Goal: Task Accomplishment & Management: Manage account settings

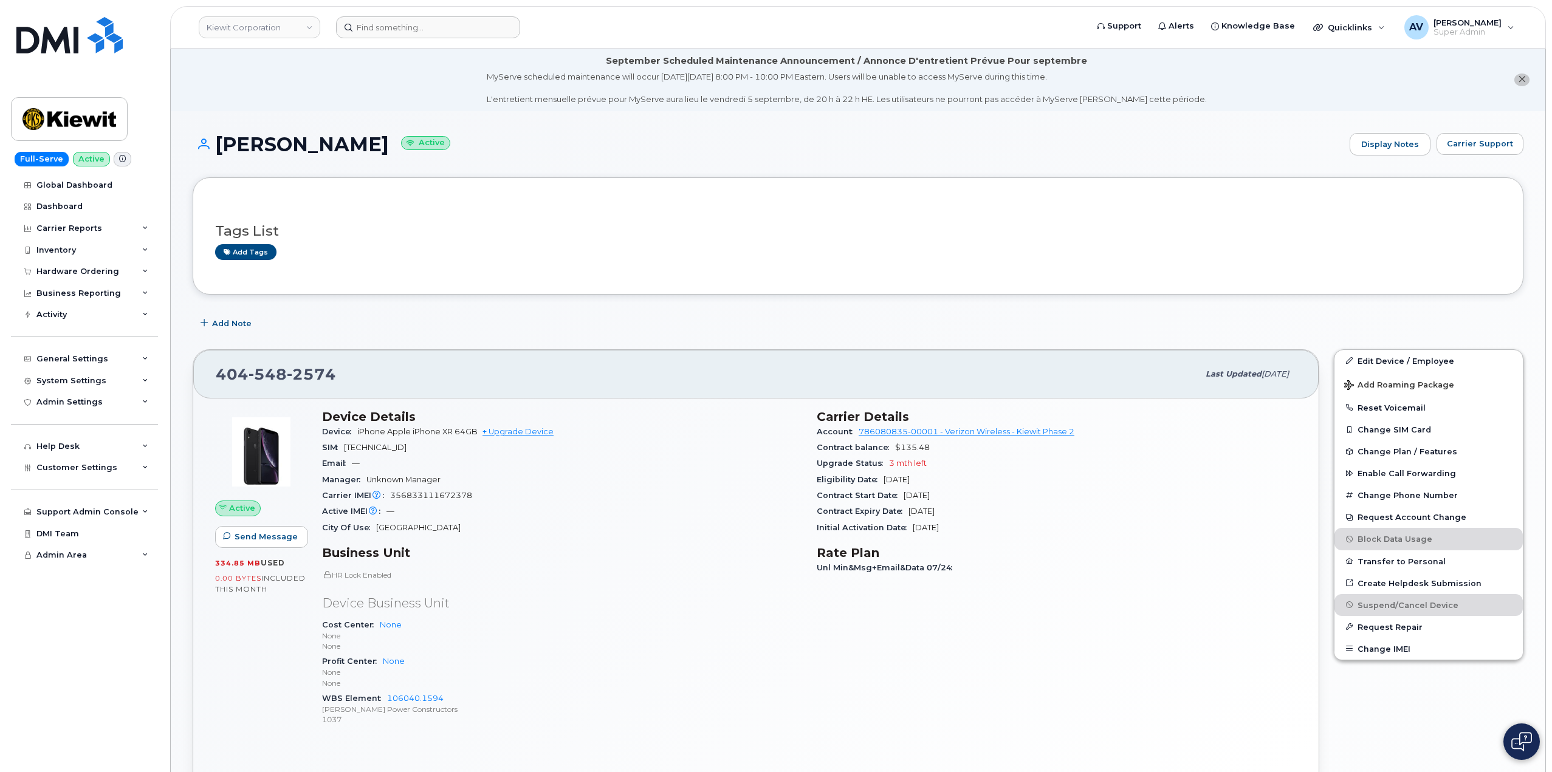
scroll to position [122, 0]
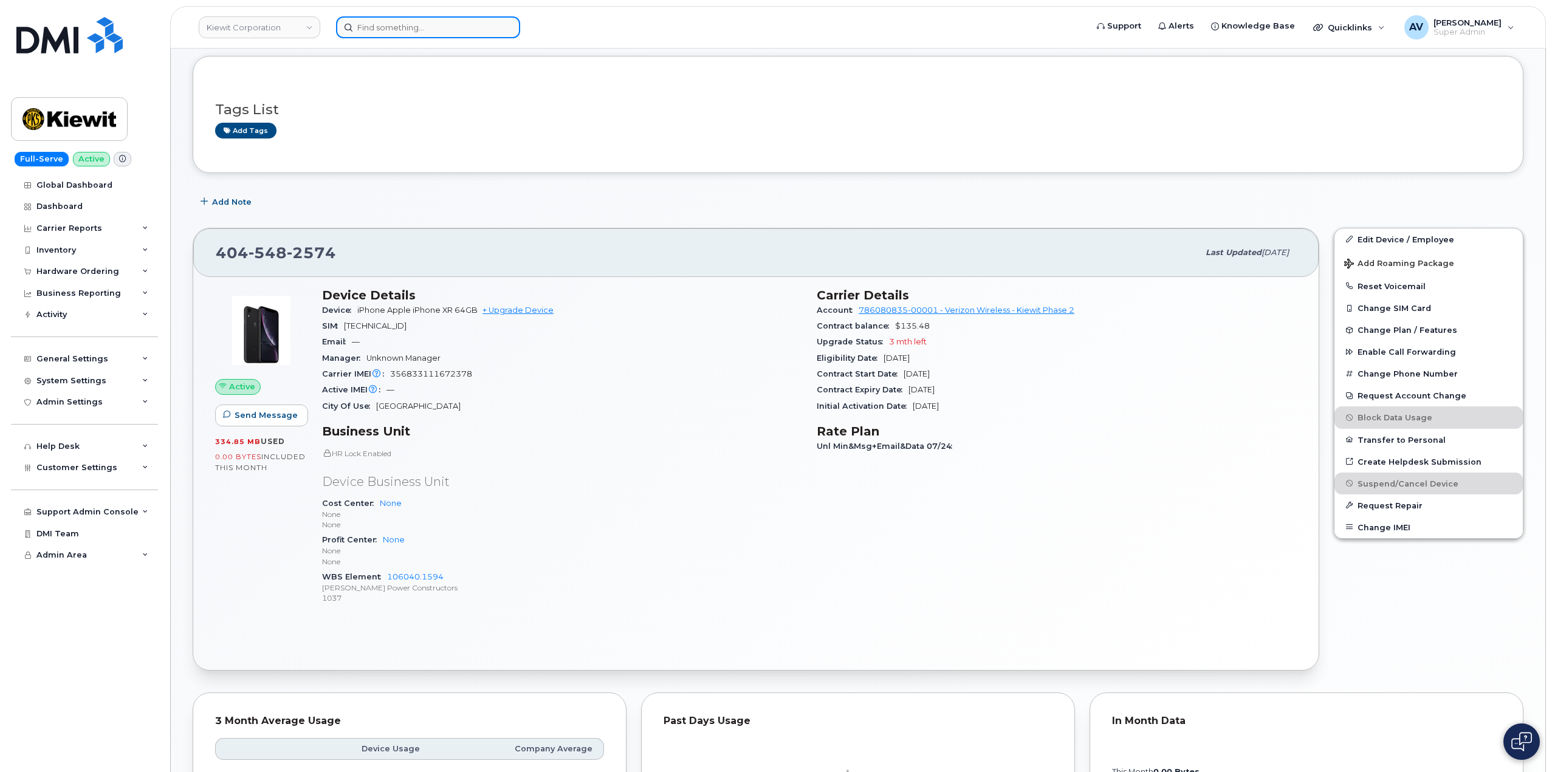
click at [438, 27] on input at bounding box center [428, 27] width 184 height 22
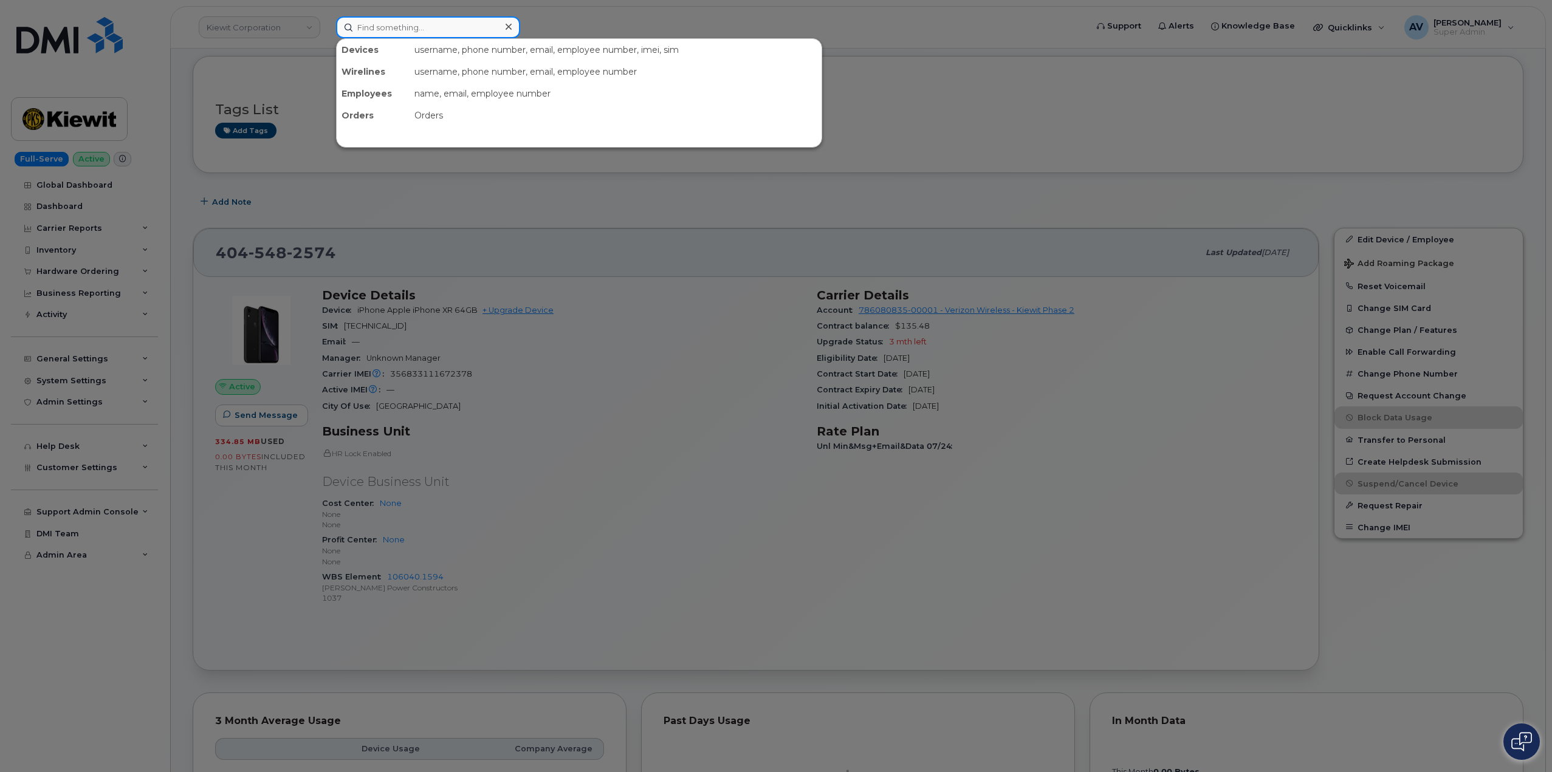
paste input "Alexis Hernandez"
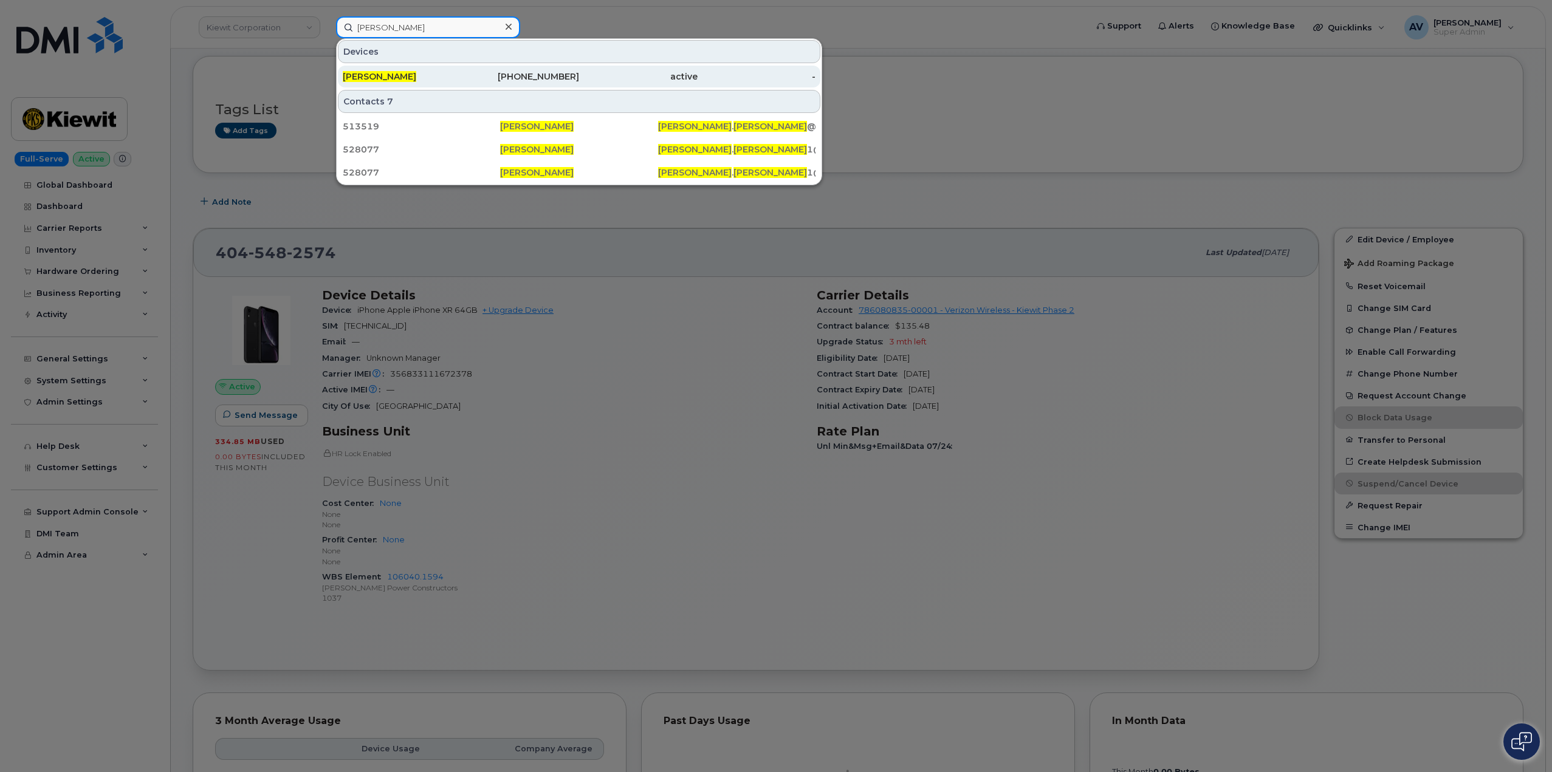
type input "Alexis Hernandez"
click at [697, 70] on div "active" at bounding box center [756, 77] width 118 height 22
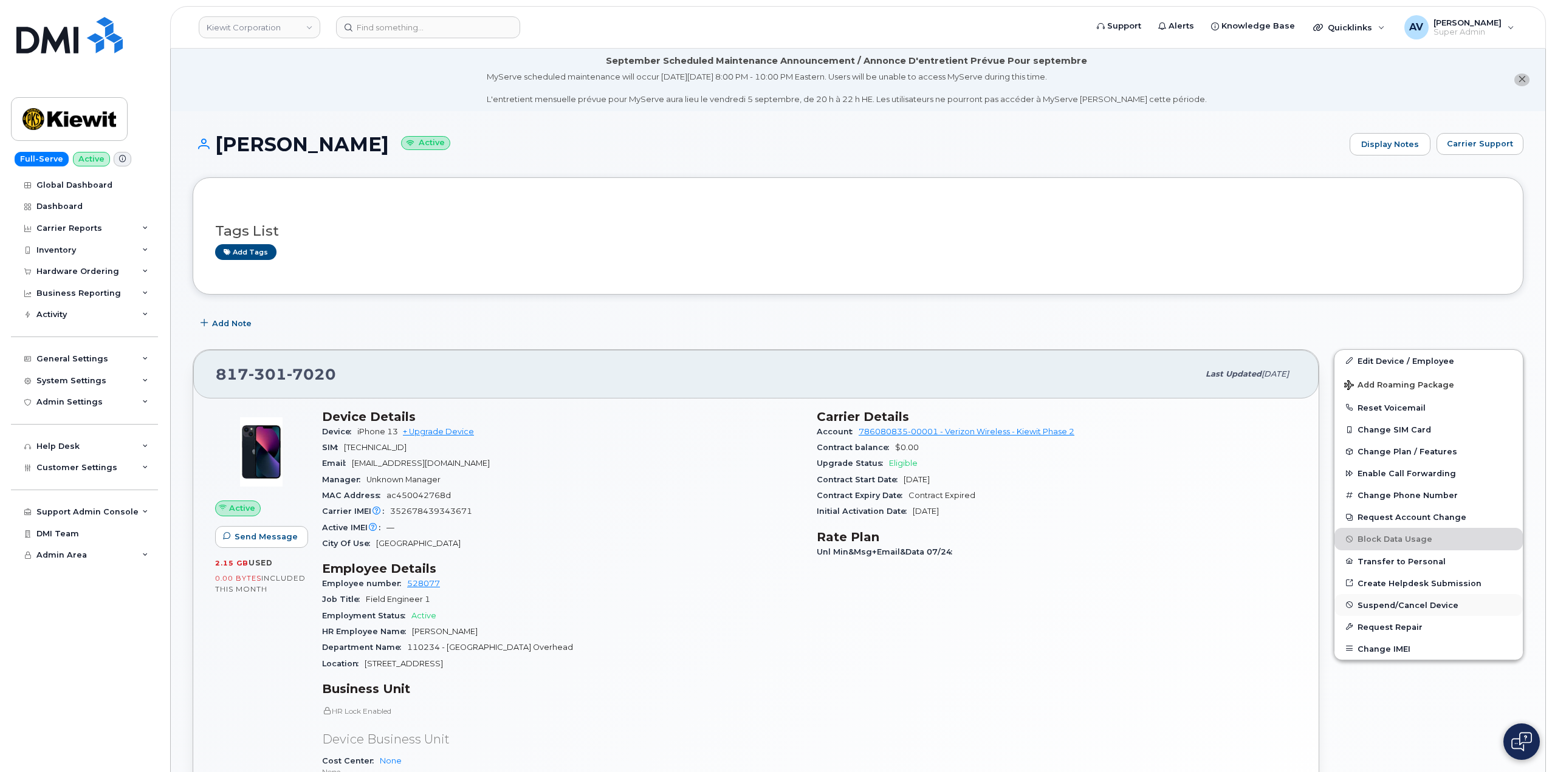
click at [1386, 602] on span "Suspend/Cancel Device" at bounding box center [1407, 604] width 101 height 9
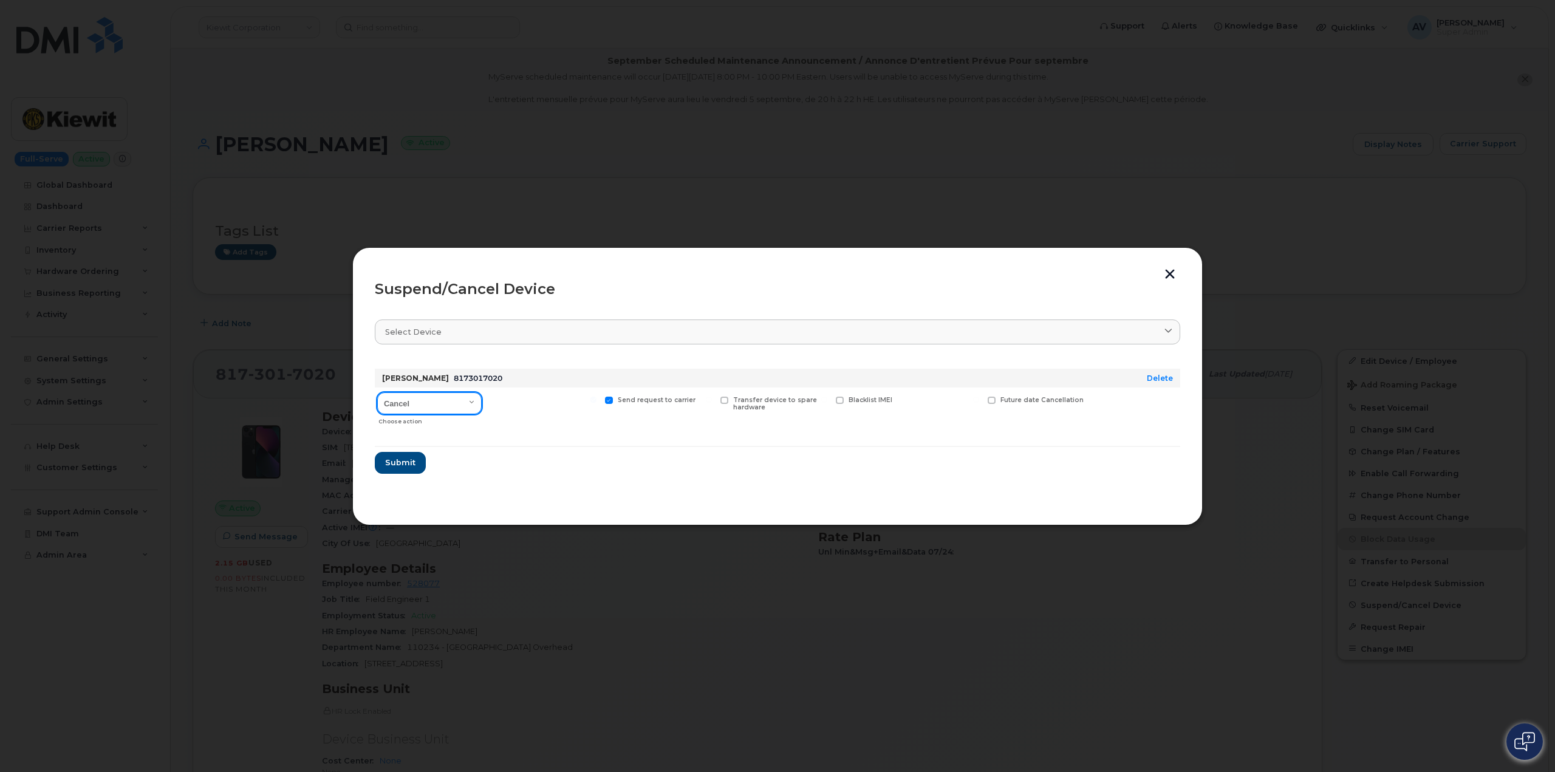
click at [437, 401] on select "Cancel Suspend - Reduced Rate Suspend - Full Rate Suspend - Lost Device/Stolen …" at bounding box center [429, 403] width 105 height 22
select select "[object Object]"
click at [377, 392] on select "Cancel Suspend - Reduced Rate Suspend - Full Rate Suspend - Lost Device/Stolen …" at bounding box center [429, 403] width 105 height 22
click at [410, 462] on span "Submit" at bounding box center [400, 463] width 30 height 12
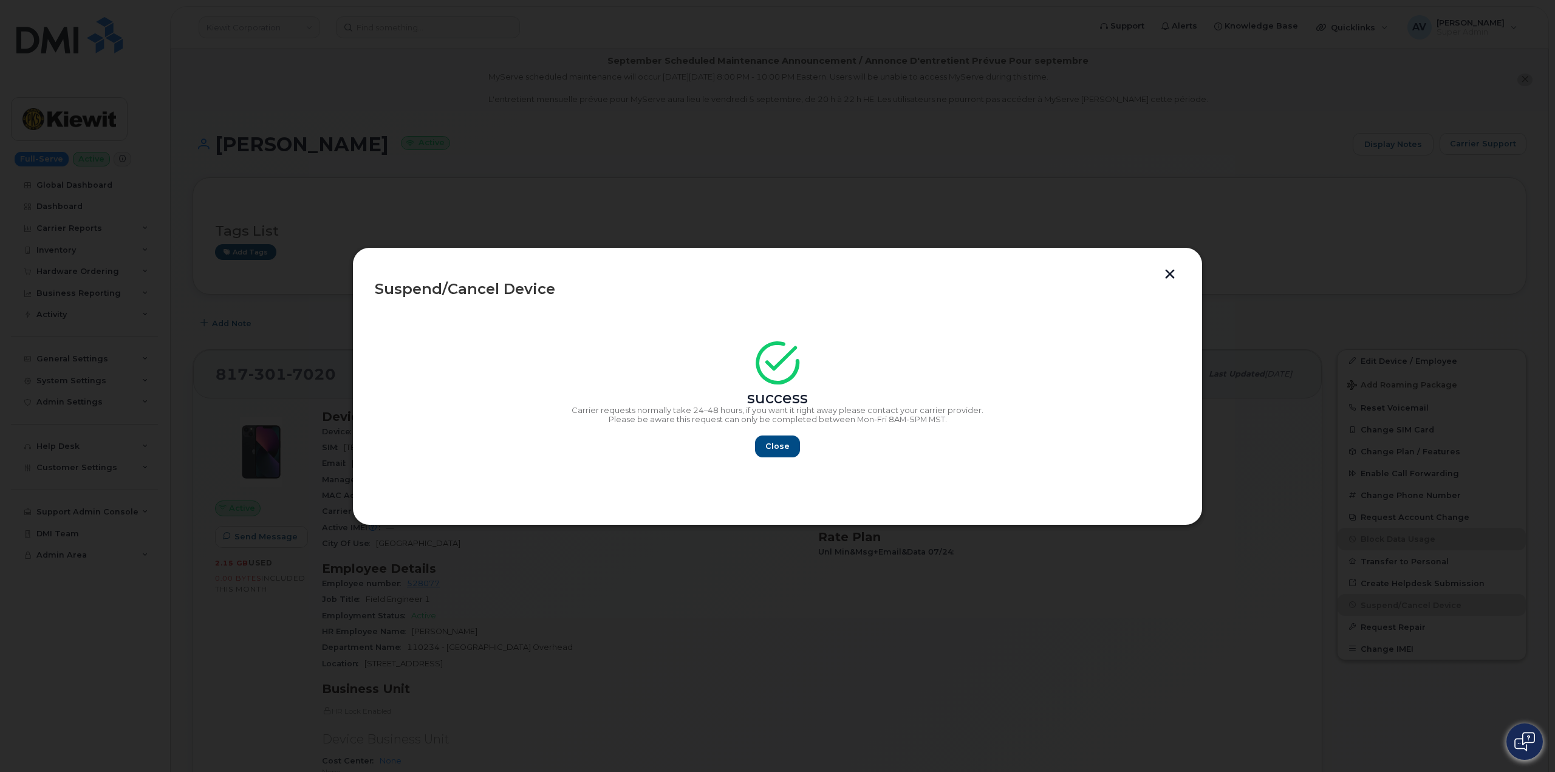
drag, startPoint x: 1171, startPoint y: 273, endPoint x: 915, endPoint y: 173, distance: 274.7
click at [1170, 272] on button "button" at bounding box center [1170, 275] width 18 height 13
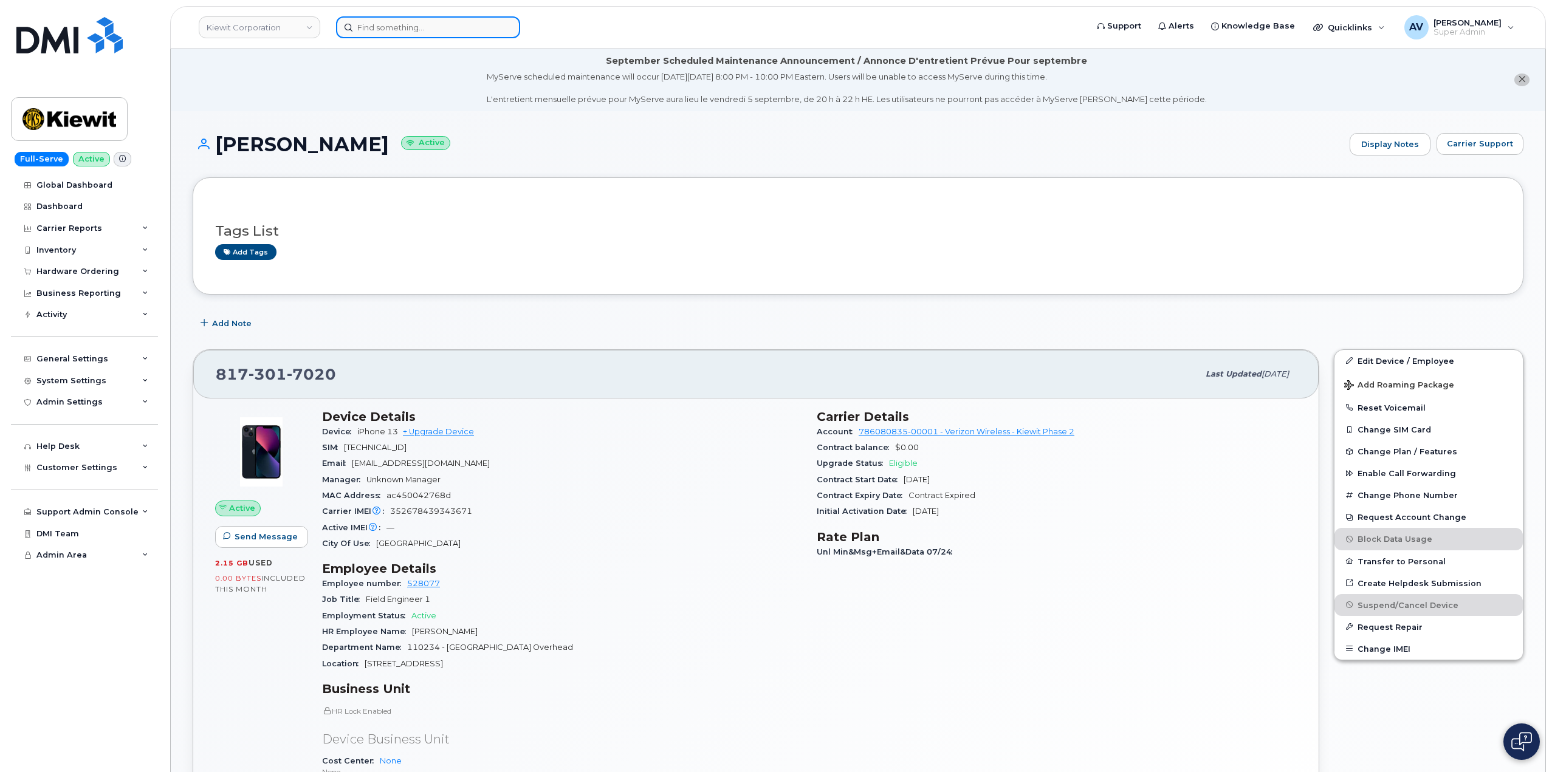
click at [413, 30] on input at bounding box center [428, 27] width 184 height 22
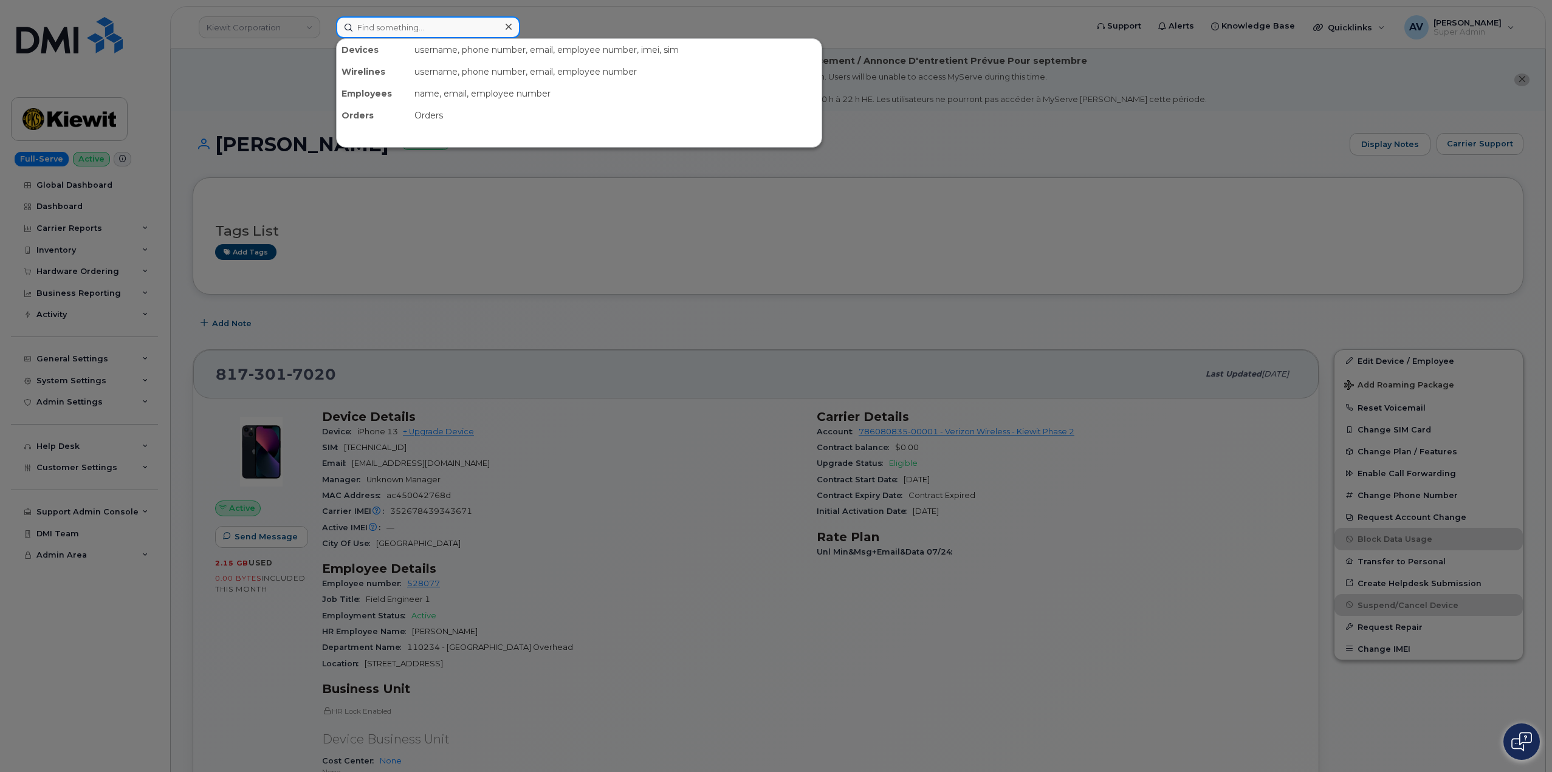
paste input "[PERSON_NAME]"
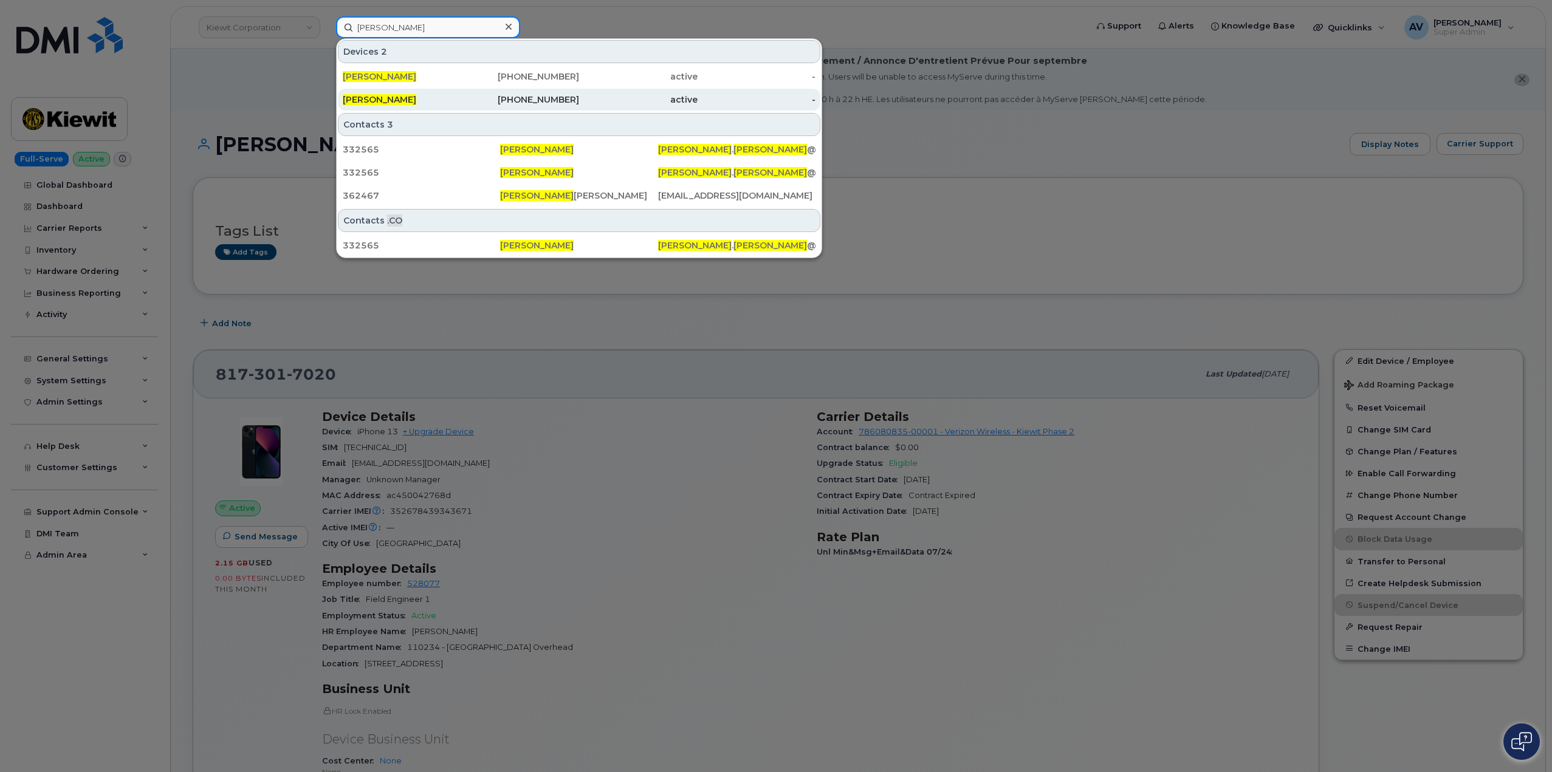
type input "[PERSON_NAME]"
click at [464, 97] on div "479-466-3382" at bounding box center [520, 100] width 118 height 12
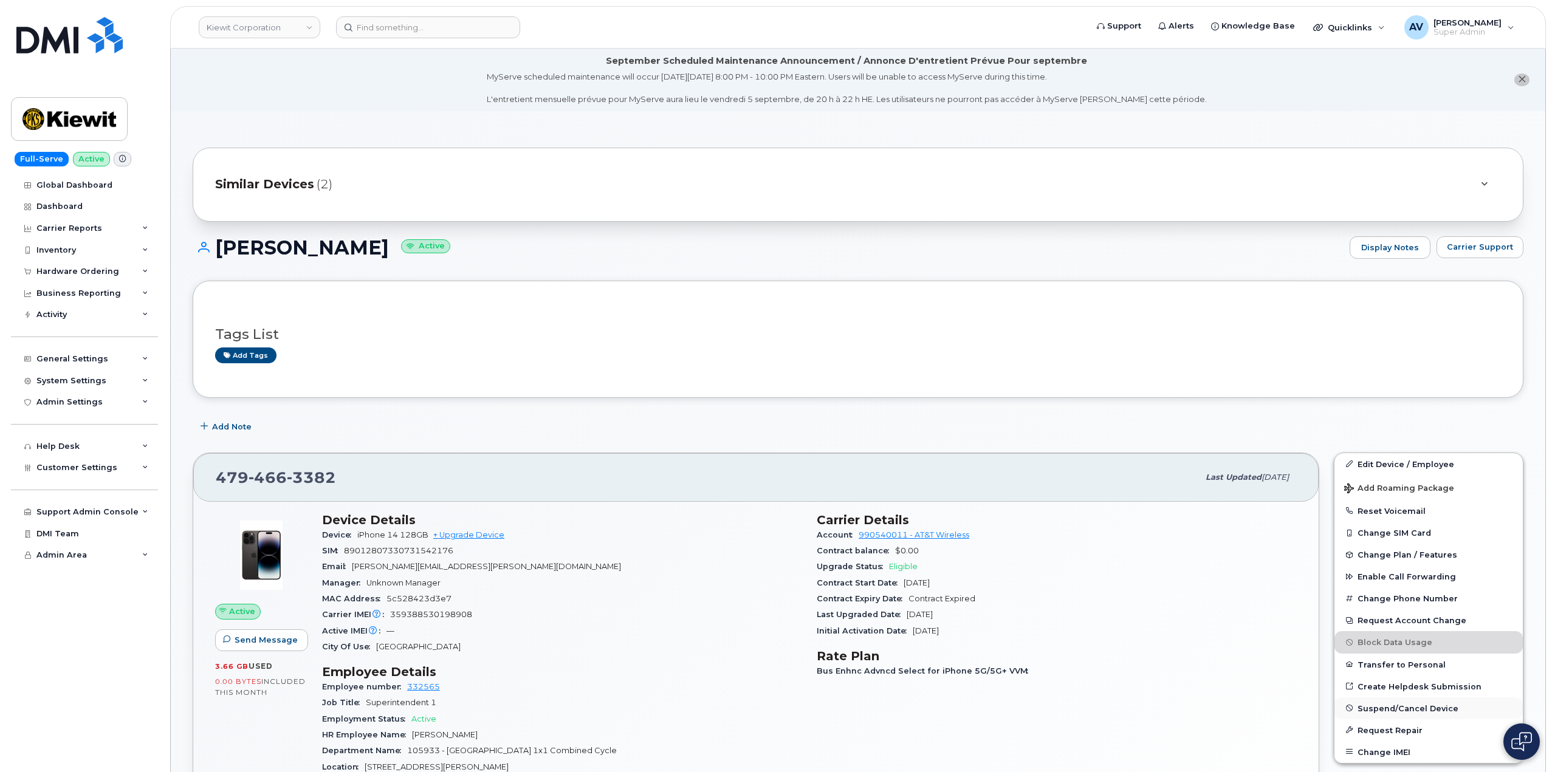
click at [1374, 708] on span "Suspend/Cancel Device" at bounding box center [1407, 708] width 101 height 9
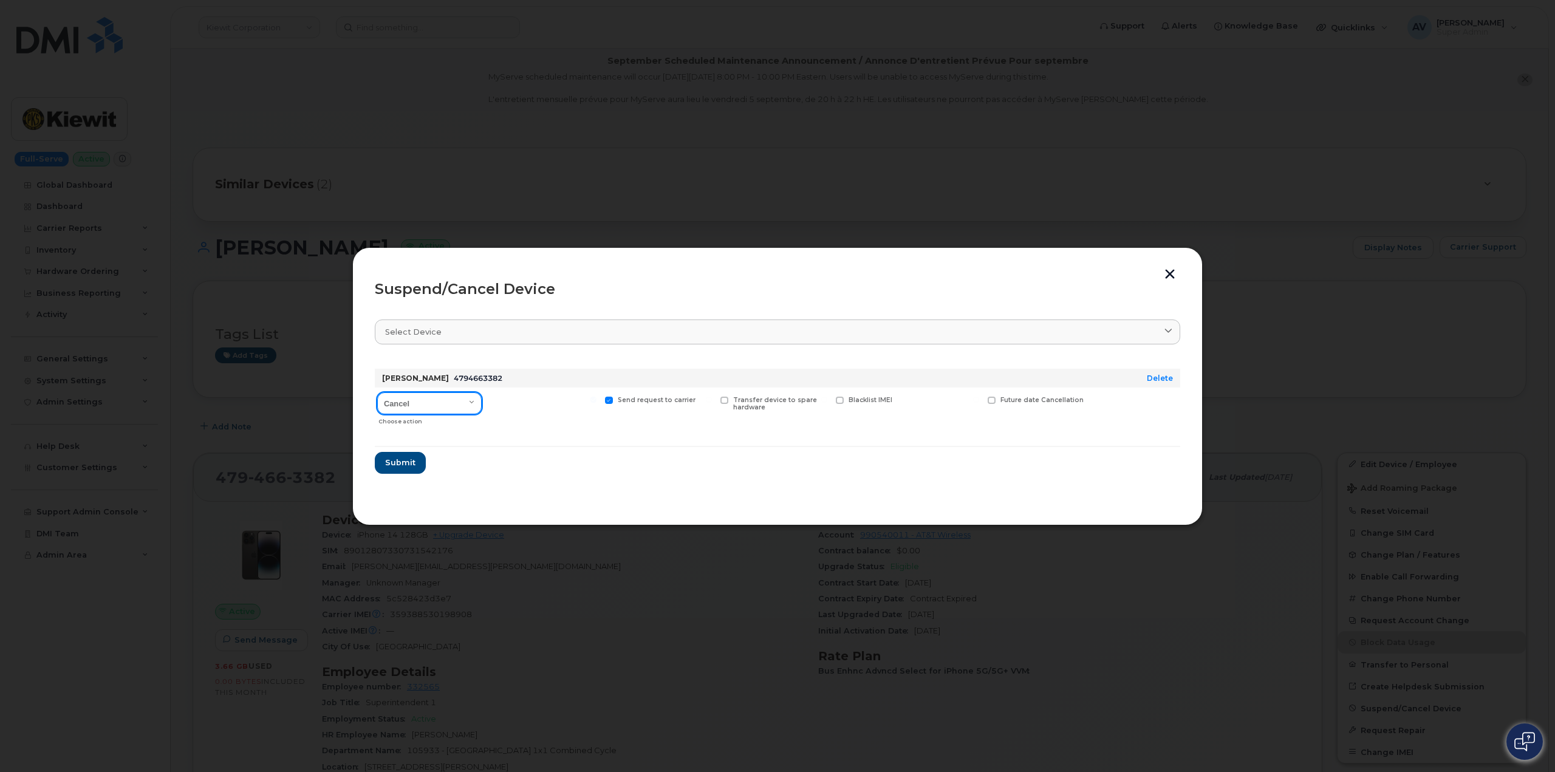
click at [430, 407] on select "Cancel Suspend - Reduced Rate Suspend - Full Rate Suspend - Lost Device/Stolen …" at bounding box center [429, 403] width 105 height 22
select select "[object Object]"
click at [377, 392] on select "Cancel Suspend - Reduced Rate Suspend - Full Rate Suspend - Lost Device/Stolen …" at bounding box center [429, 403] width 105 height 22
click at [406, 462] on span "Submit" at bounding box center [400, 463] width 30 height 12
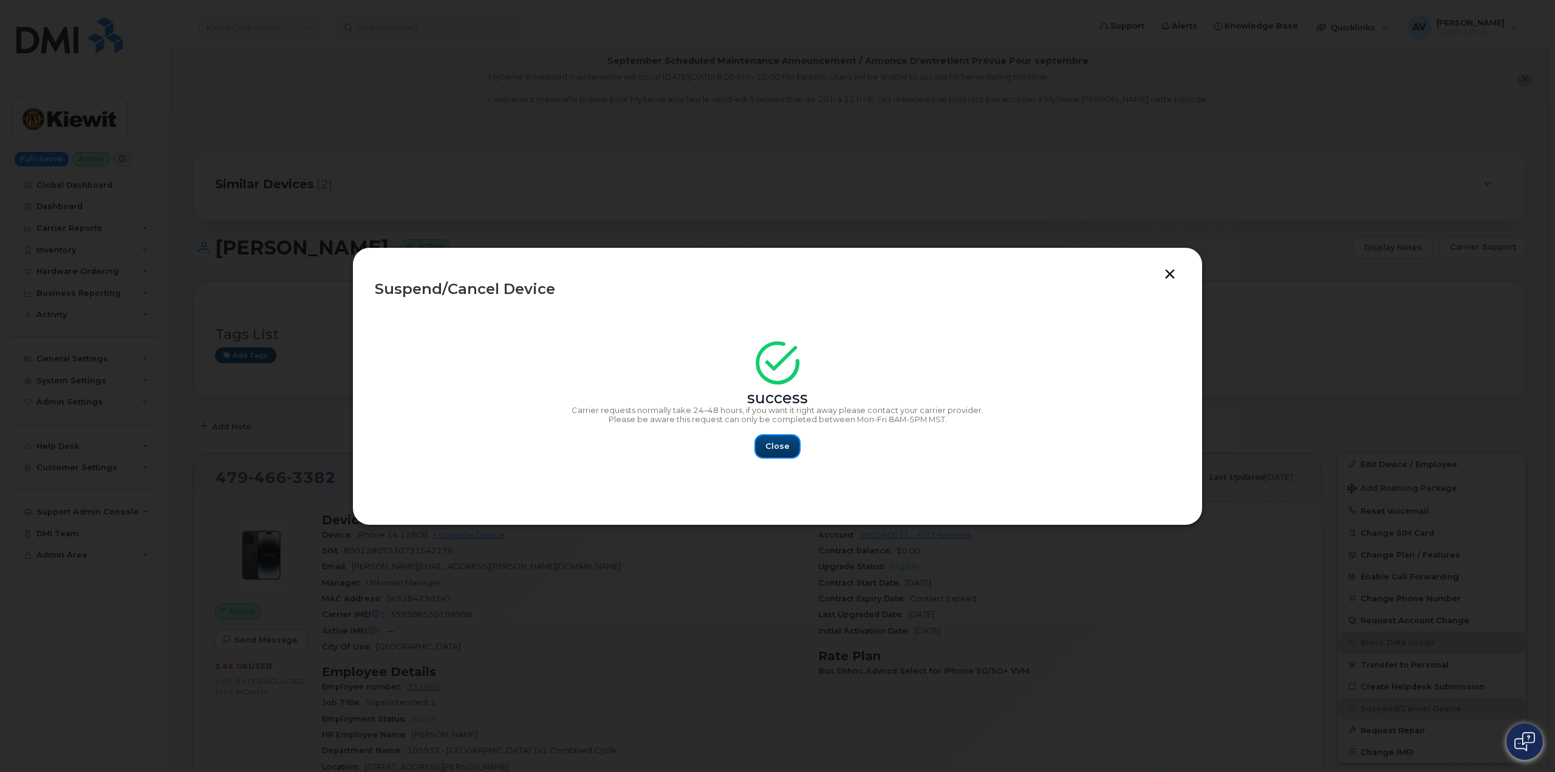
drag, startPoint x: 783, startPoint y: 453, endPoint x: 788, endPoint y: 447, distance: 7.8
click at [784, 451] on button "Close" at bounding box center [778, 447] width 44 height 22
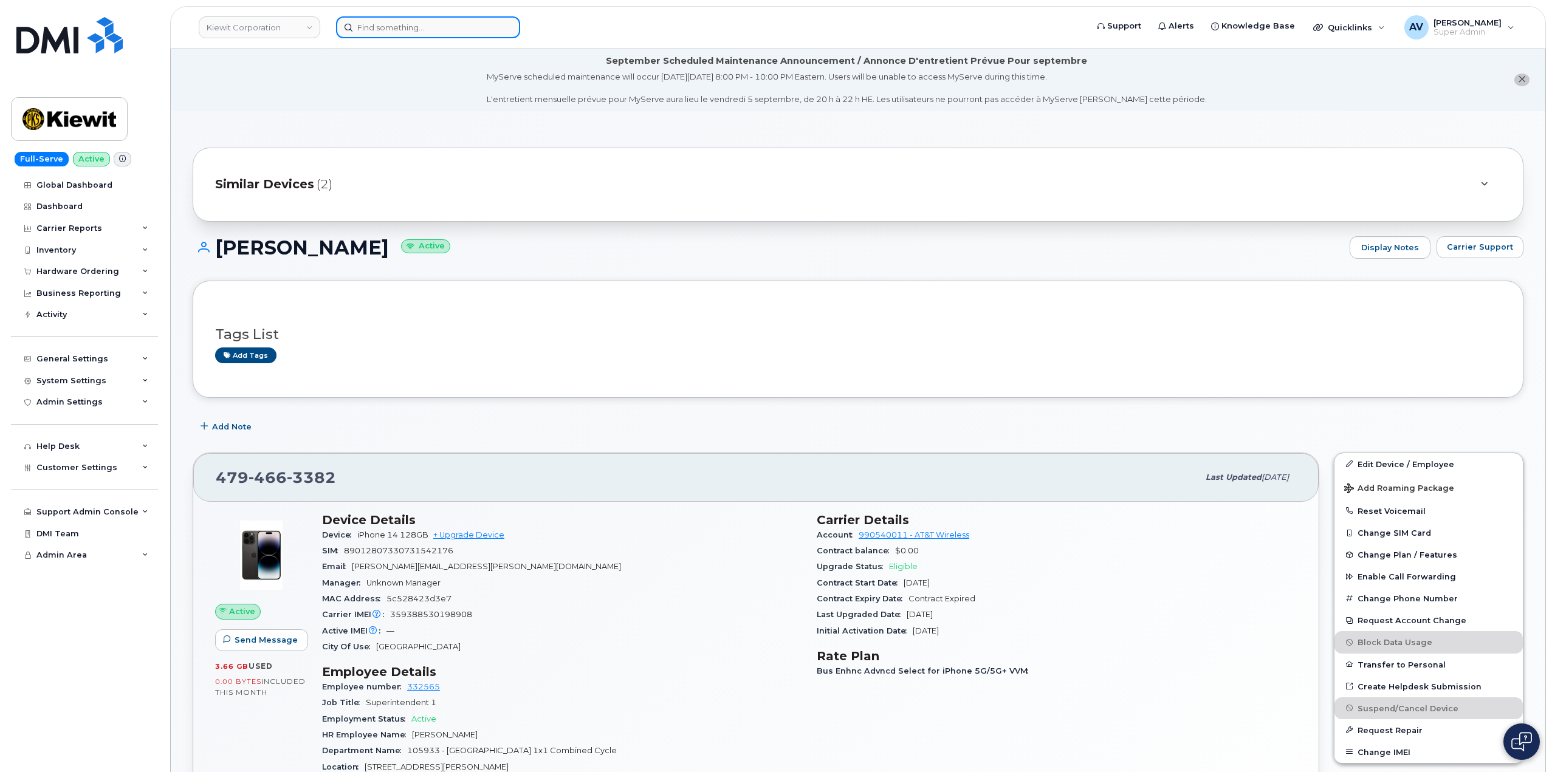
click at [471, 26] on input at bounding box center [428, 27] width 184 height 22
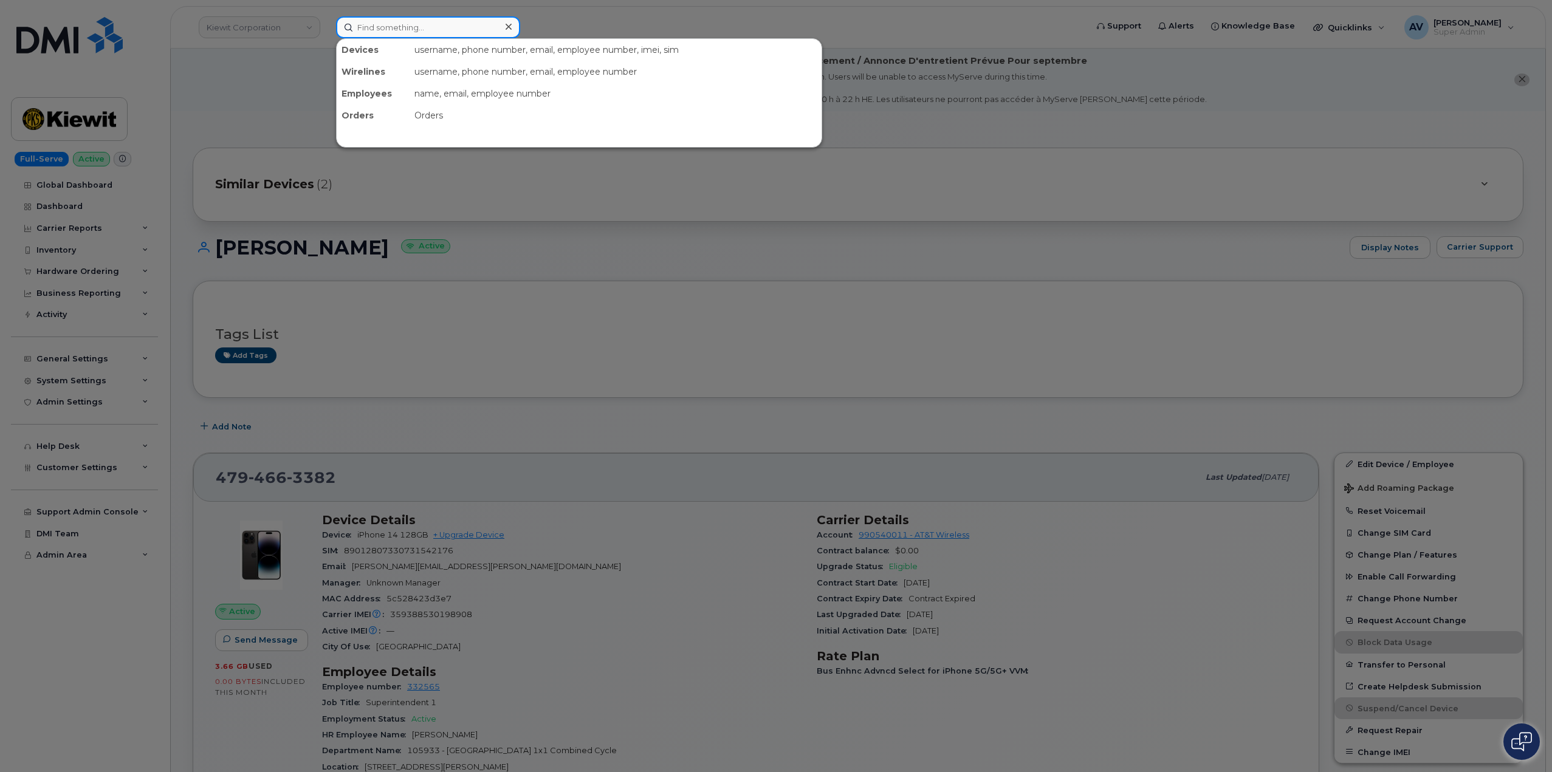
paste input "[PERSON_NAME]"
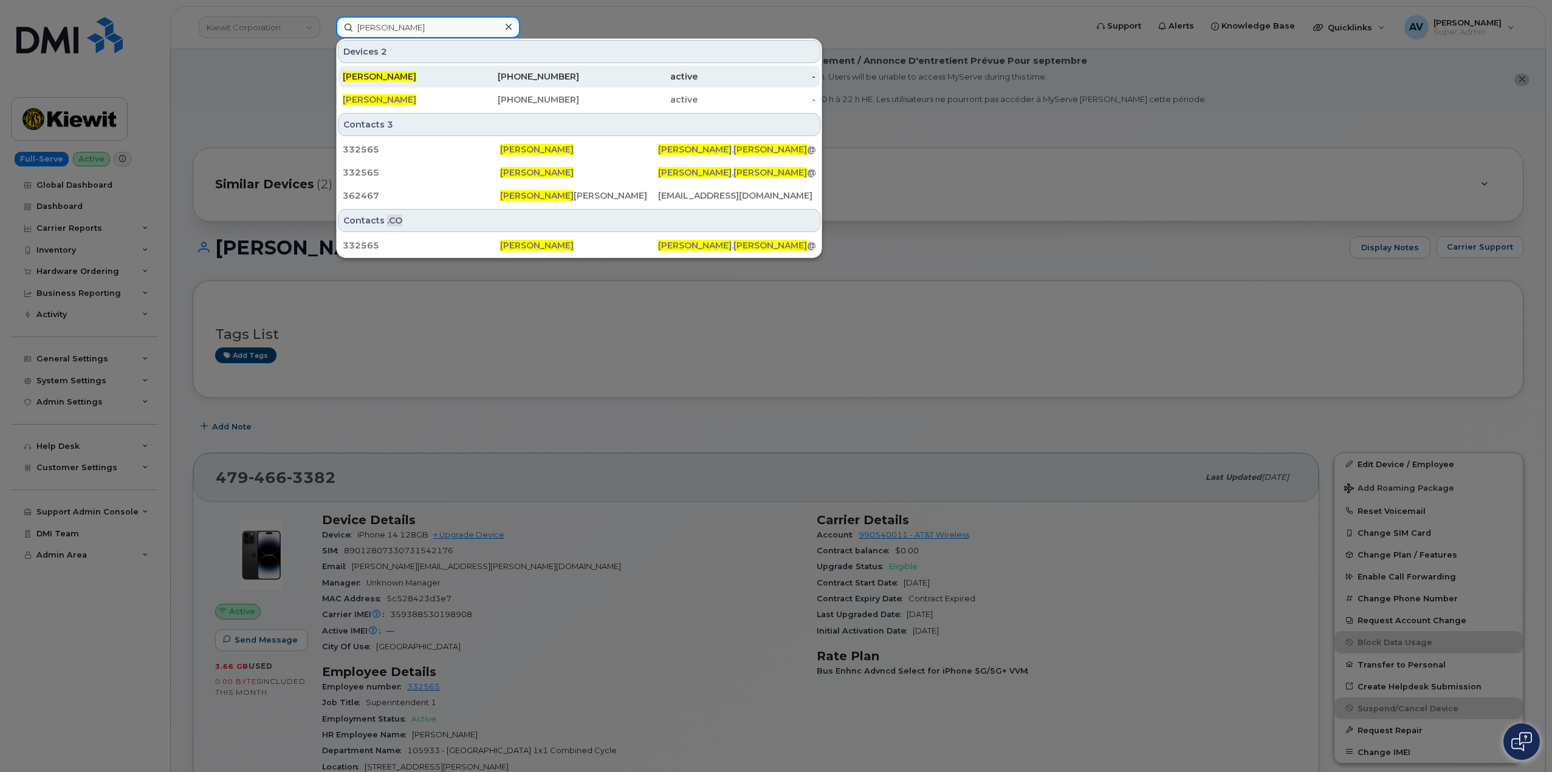
type input "[PERSON_NAME]"
click at [560, 81] on div "520-559-9784" at bounding box center [520, 76] width 118 height 12
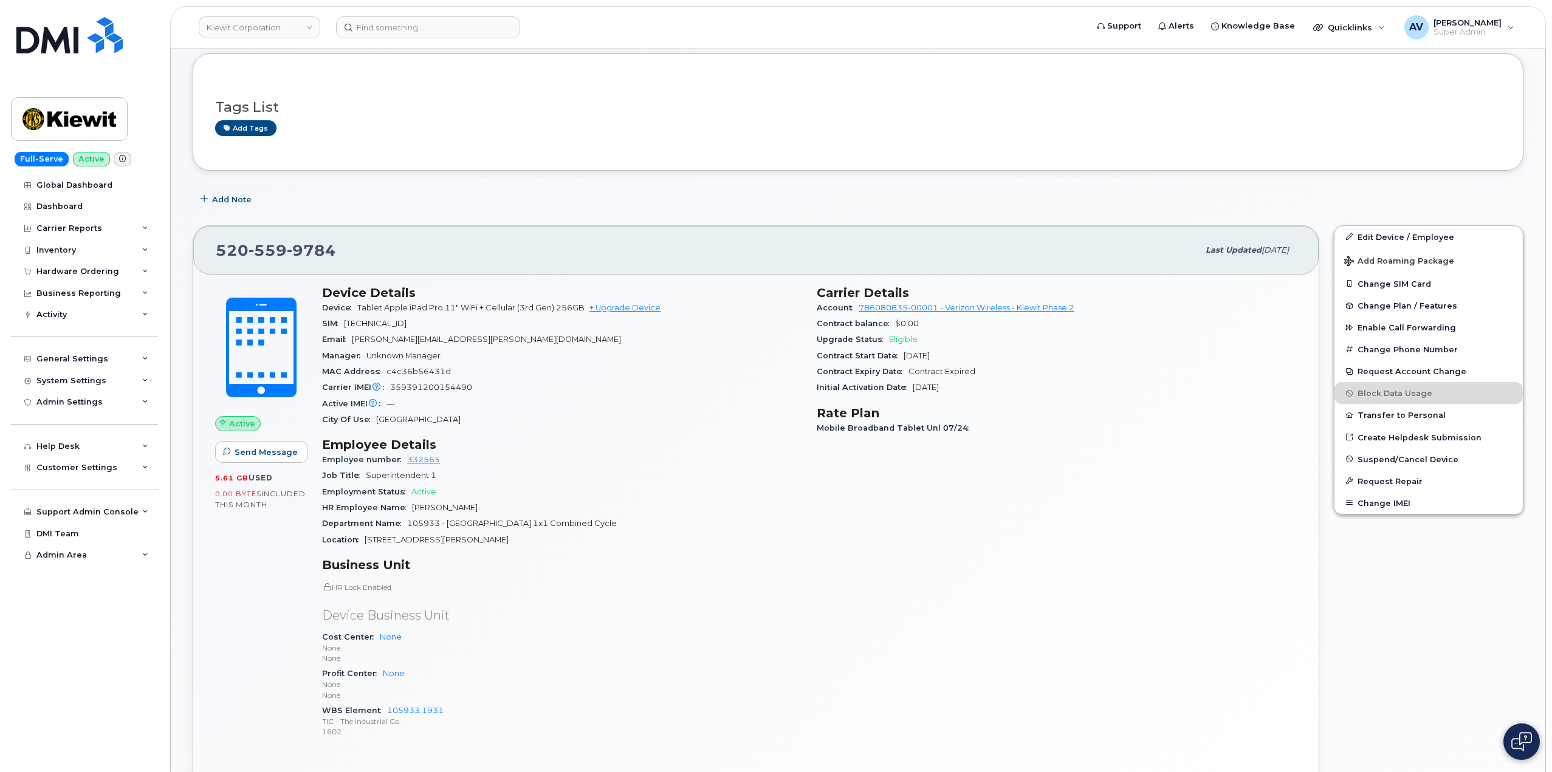
scroll to position [243, 0]
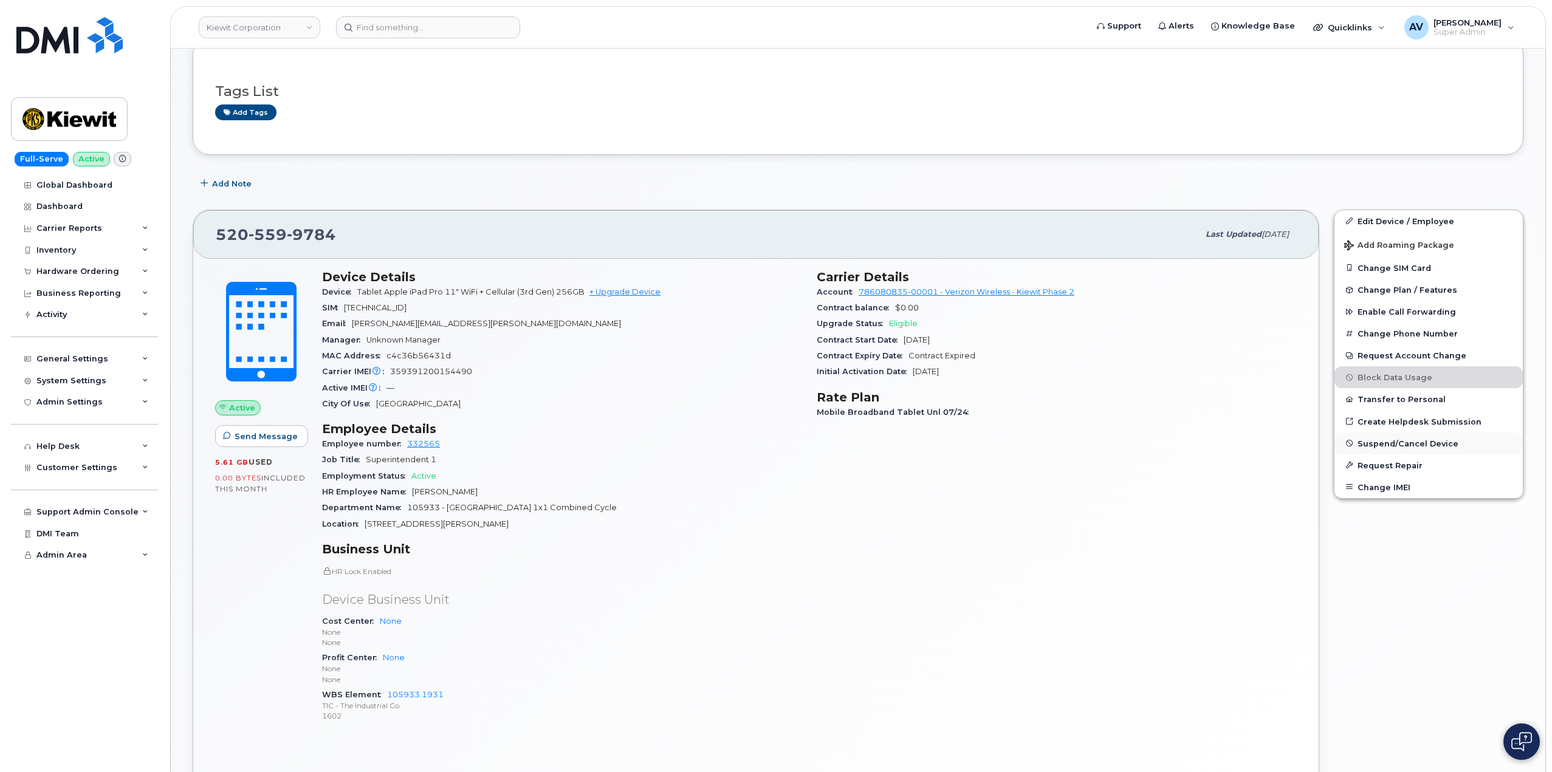
click at [1396, 442] on span "Suspend/Cancel Device" at bounding box center [1407, 443] width 101 height 9
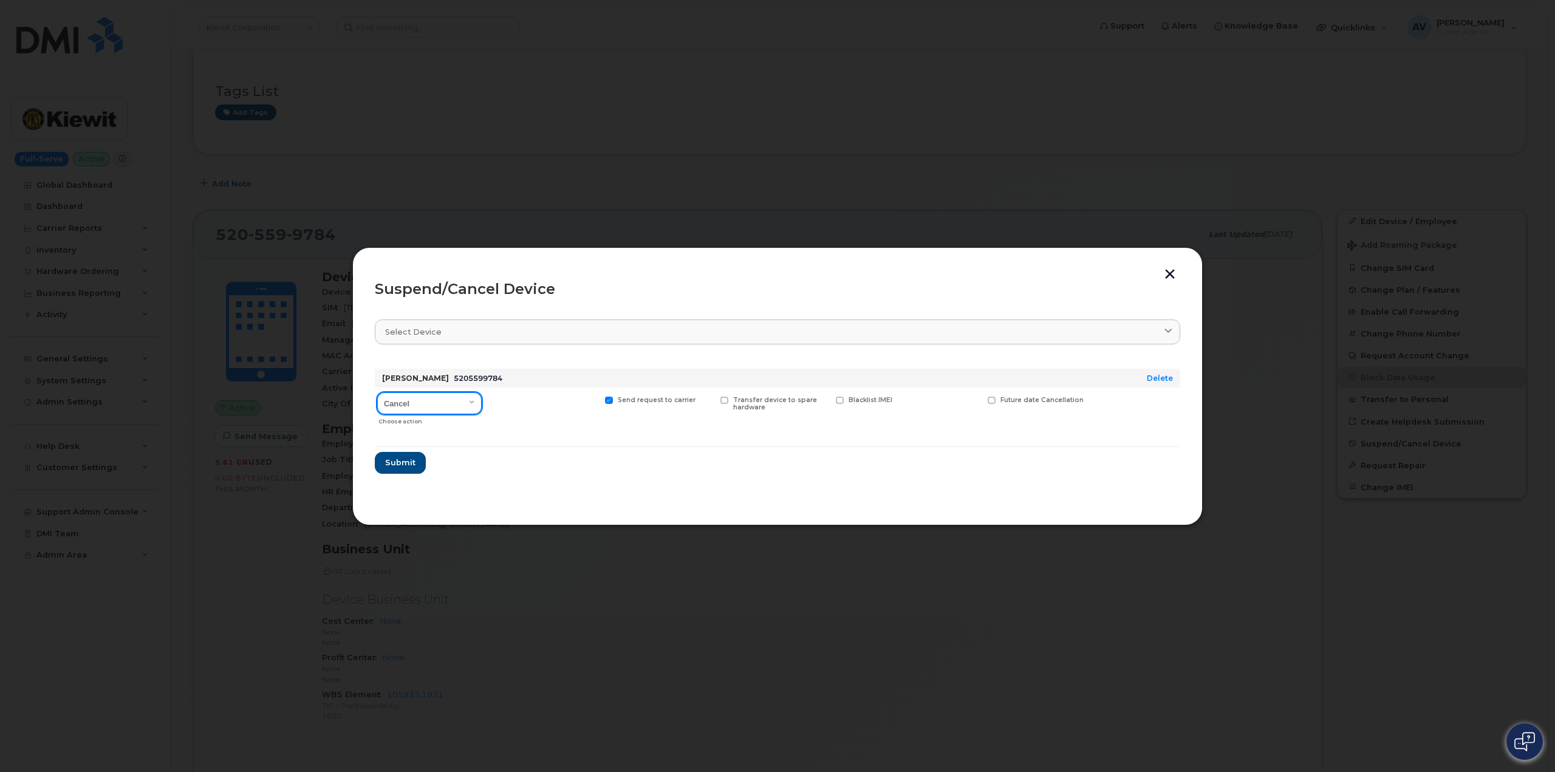
click at [441, 402] on select "Cancel Suspend - Reduced Rate Suspend - Full Rate Suspend - Lost Device/Stolen …" at bounding box center [429, 403] width 105 height 22
select select "[object Object]"
click at [377, 392] on select "Cancel Suspend - Reduced Rate Suspend - Full Rate Suspend - Lost Device/Stolen …" at bounding box center [429, 403] width 105 height 22
click at [393, 461] on span "Submit" at bounding box center [400, 463] width 30 height 12
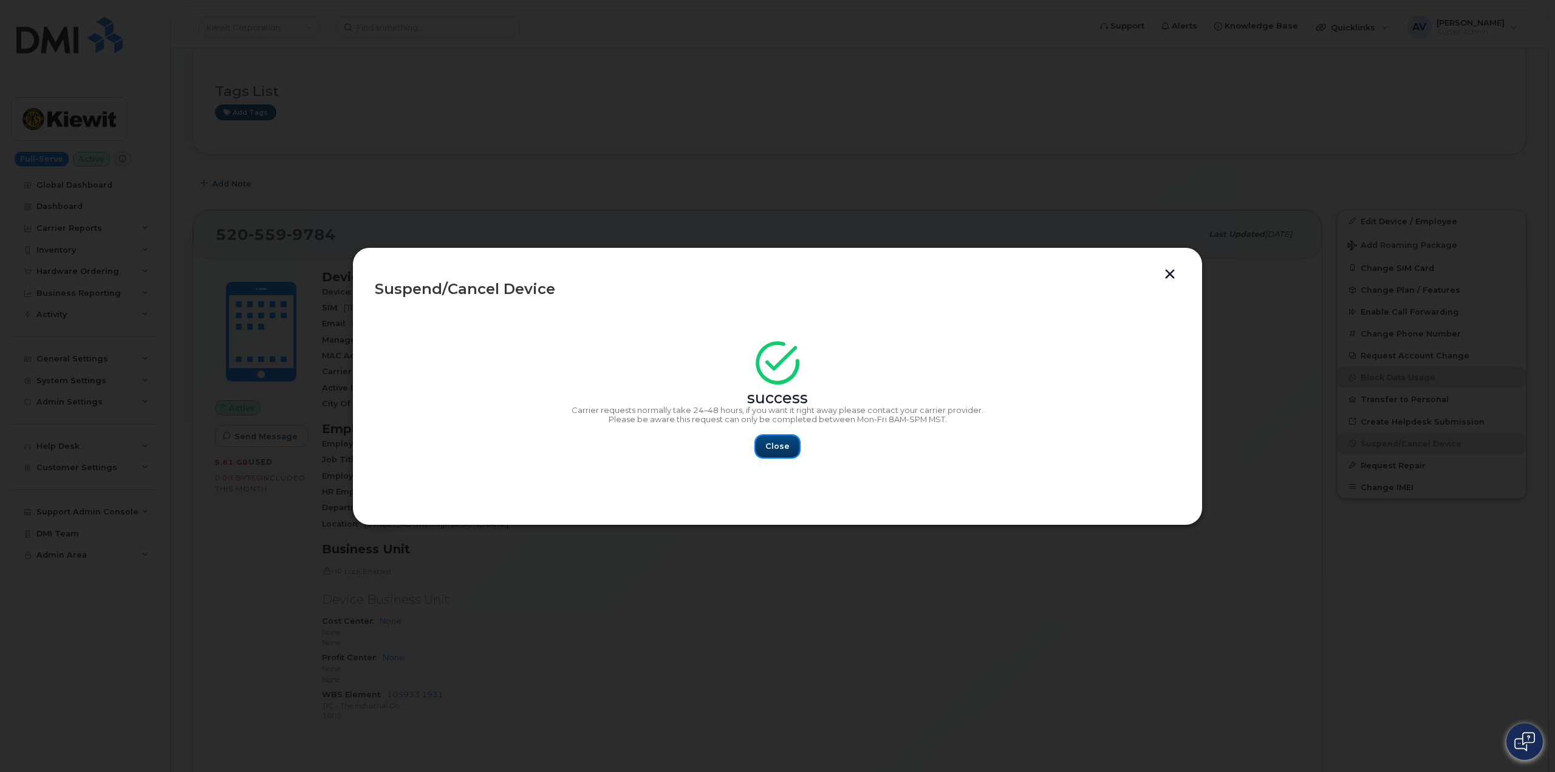
click at [779, 443] on span "Close" at bounding box center [778, 446] width 24 height 12
